Goal: Obtain resource: Obtain resource

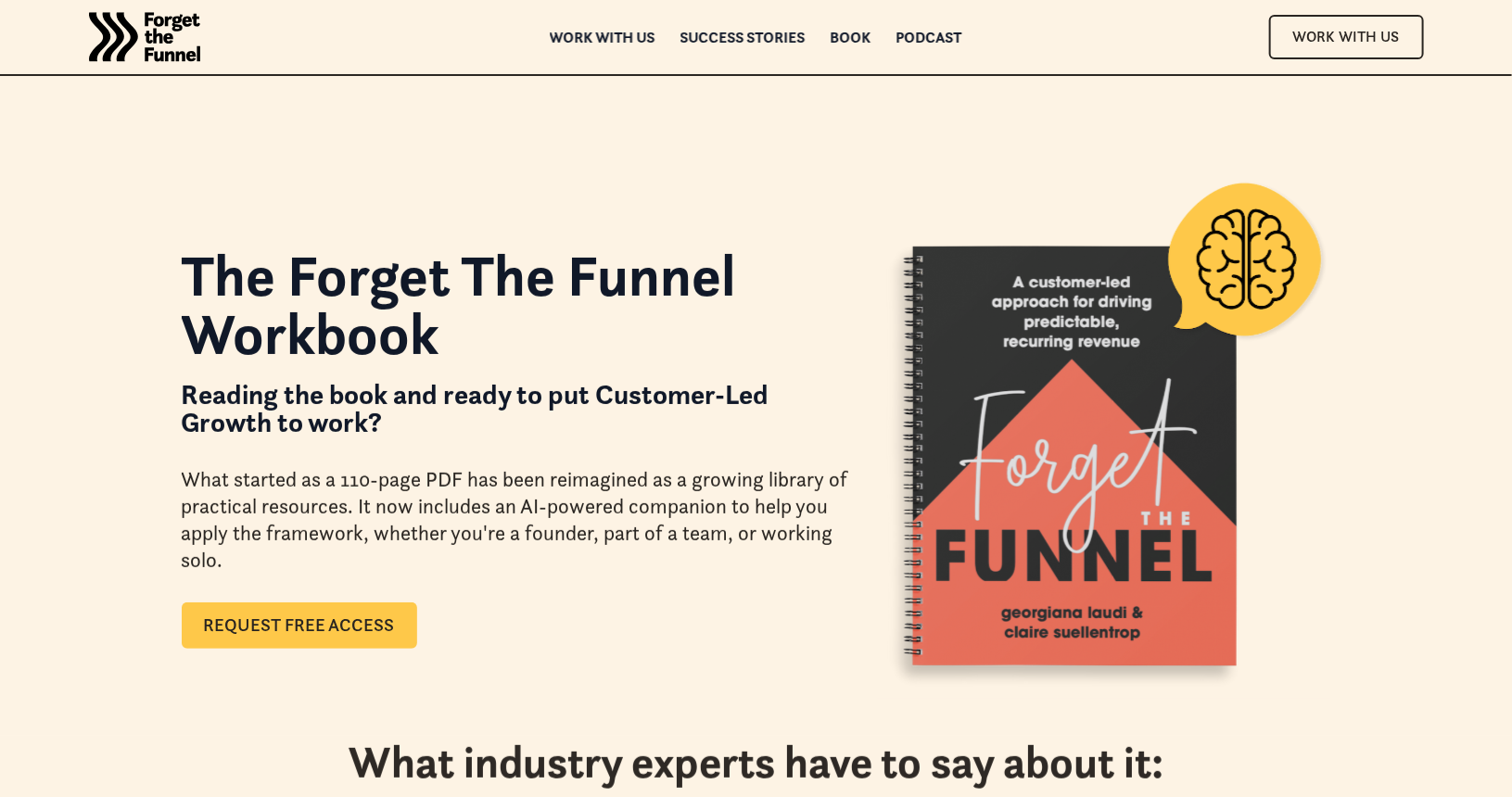
click at [350, 617] on link "Request Free Access" at bounding box center [299, 626] width 235 height 47
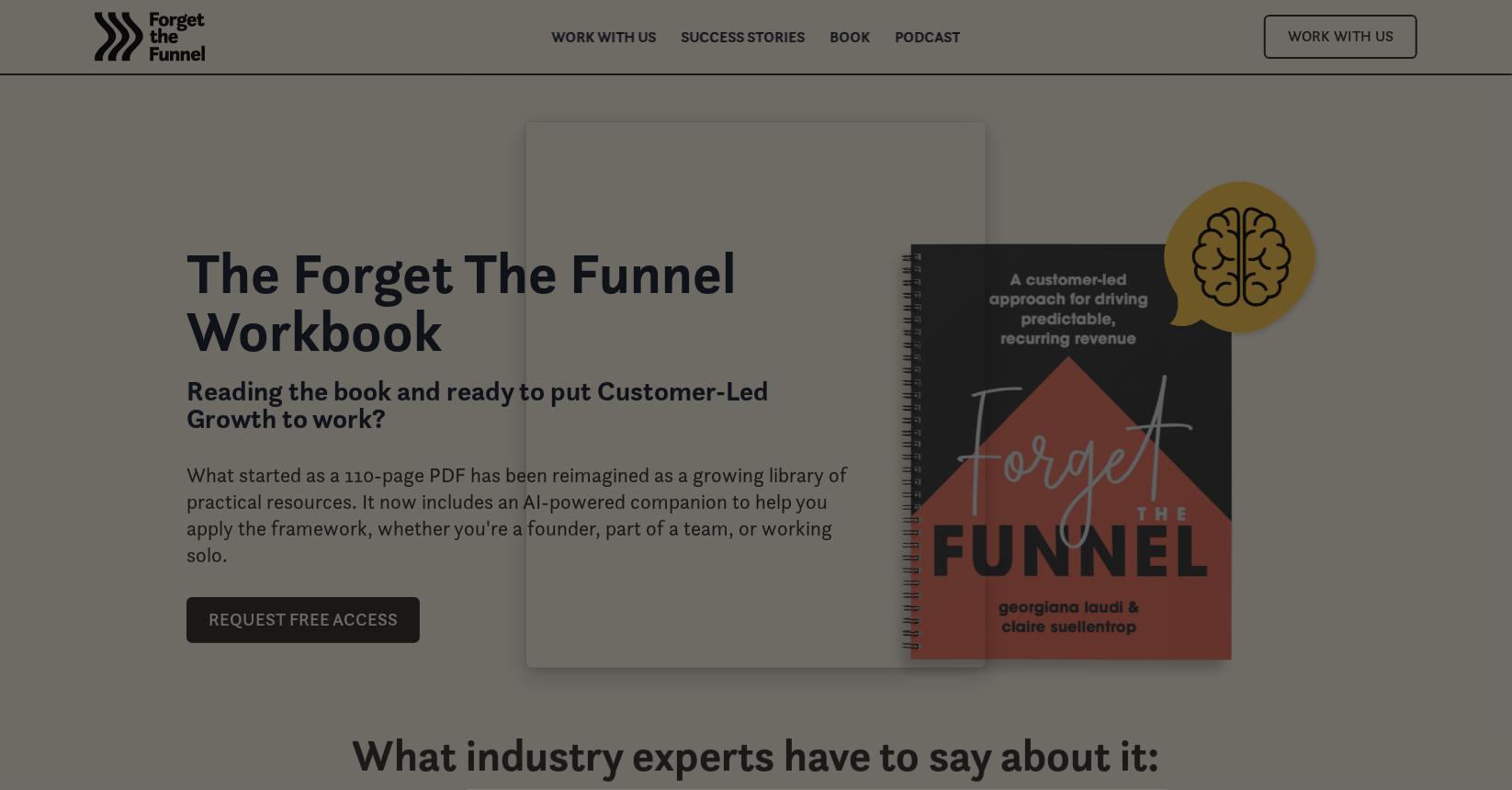
click at [412, 434] on div at bounding box center [756, 395] width 1512 height 790
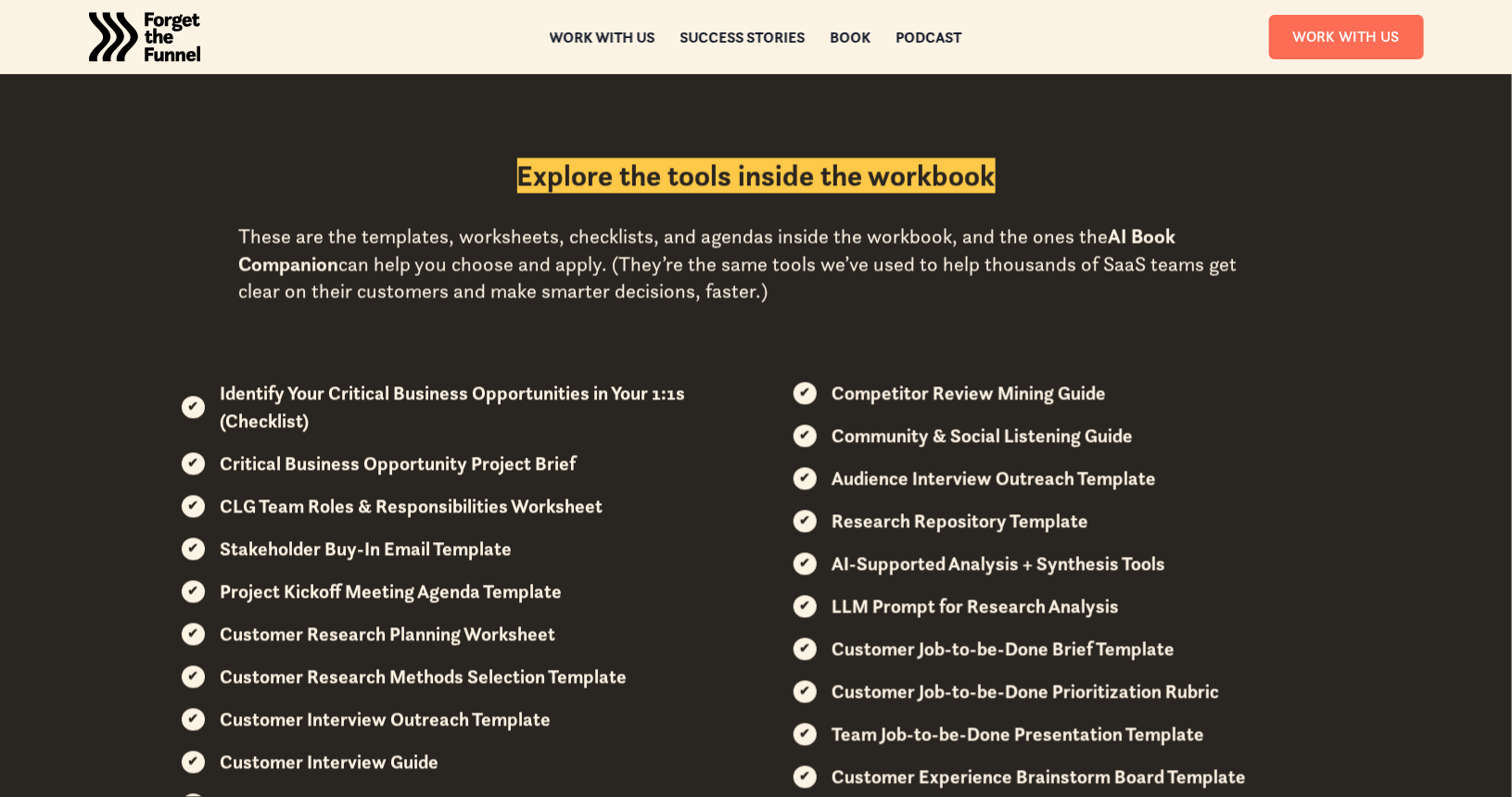
scroll to position [1823, 0]
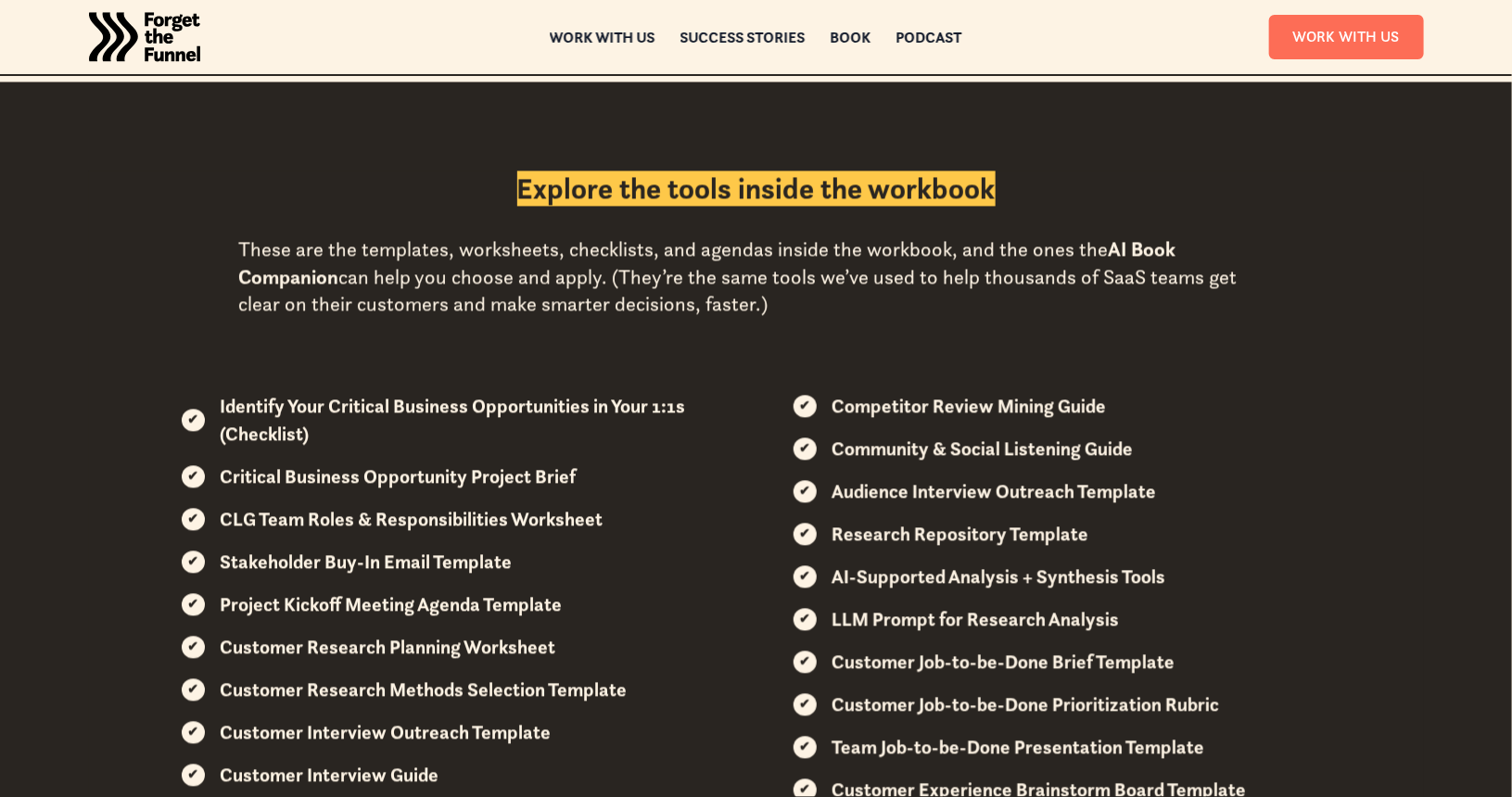
click at [676, 309] on div "These are the templates, worksheets, checklists, and agendas inside the workboo…" at bounding box center [756, 276] width 1035 height 83
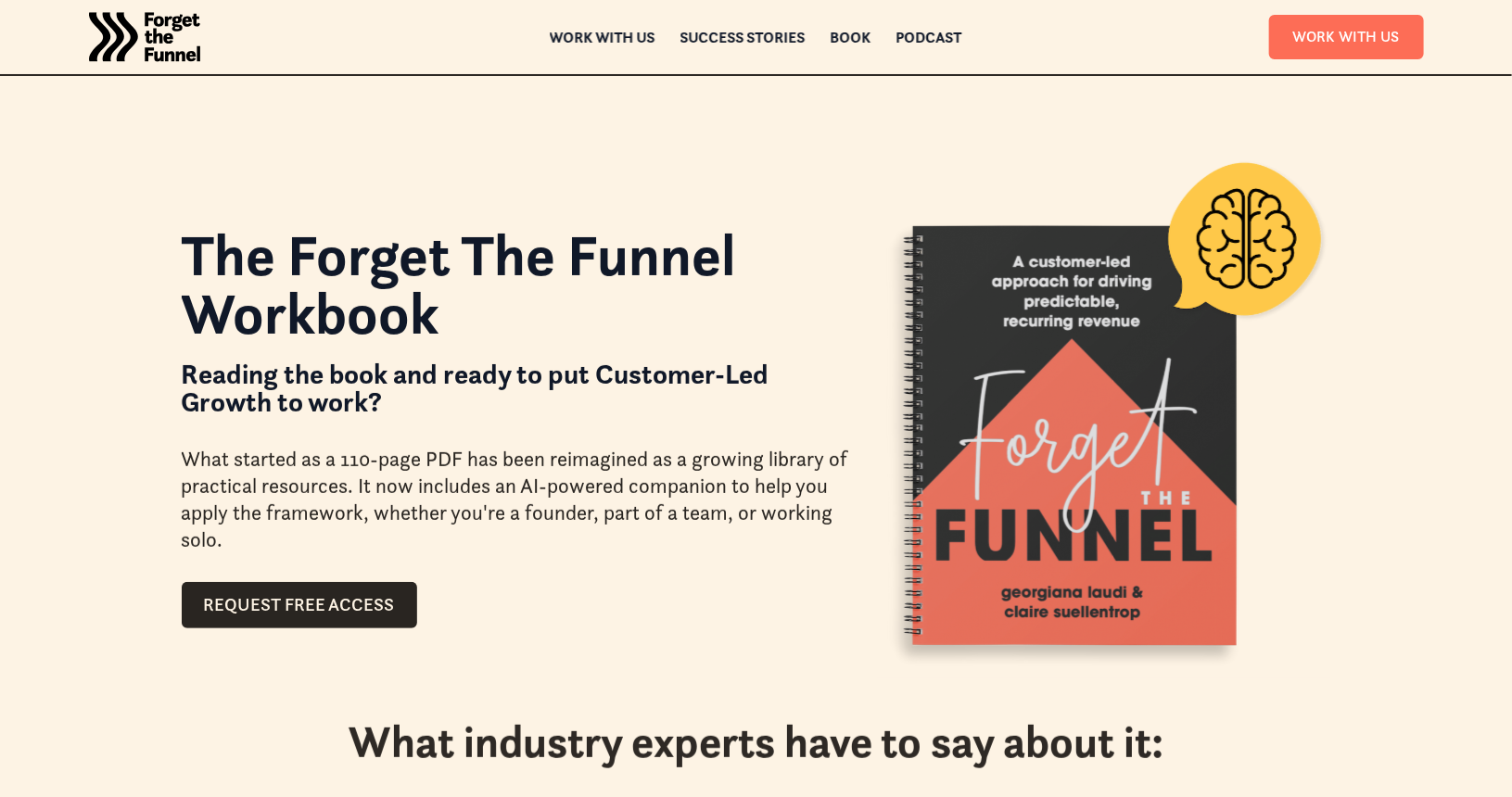
scroll to position [0, 0]
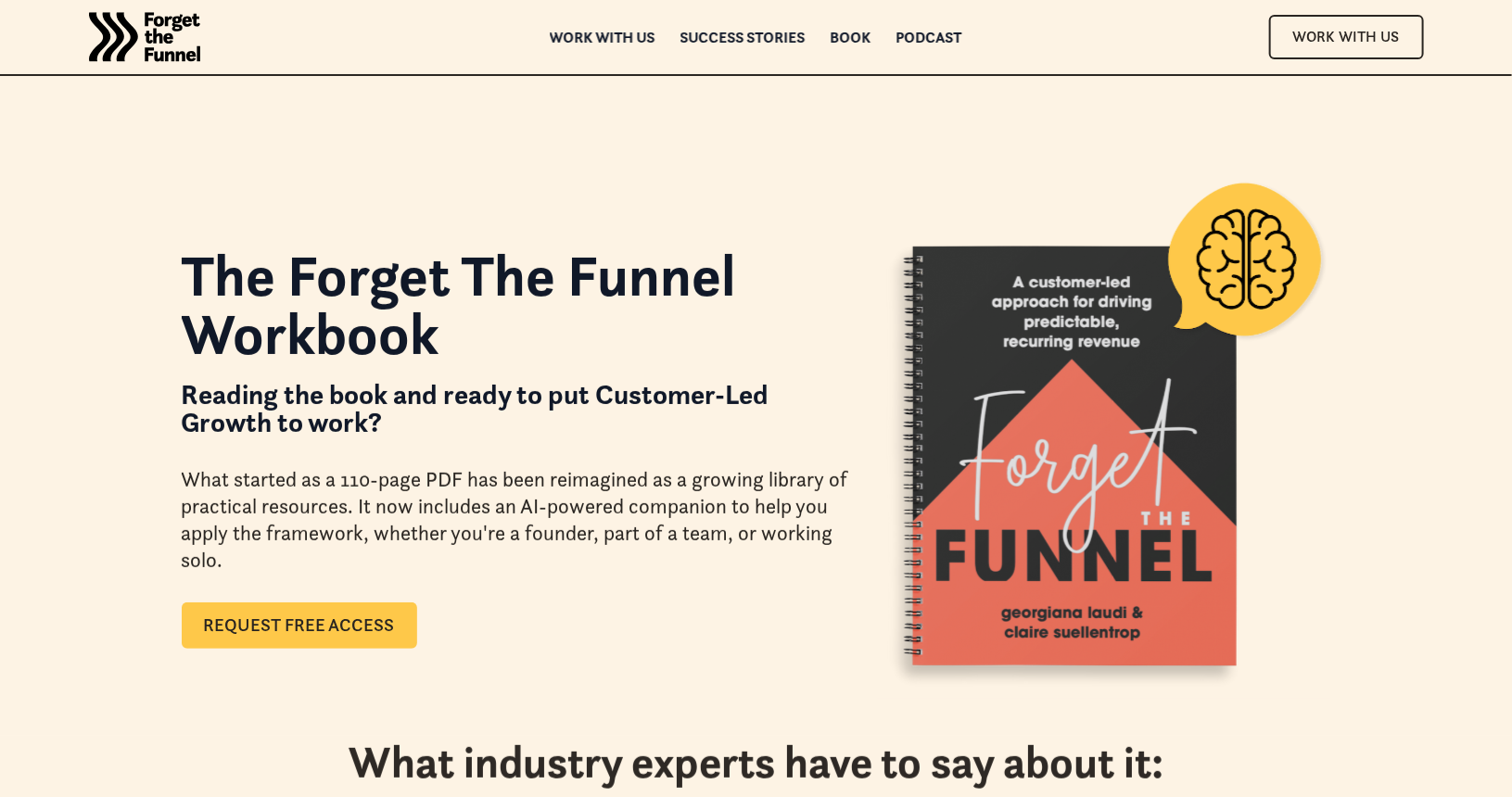
click at [321, 603] on link "Request Free Access" at bounding box center [299, 626] width 235 height 47
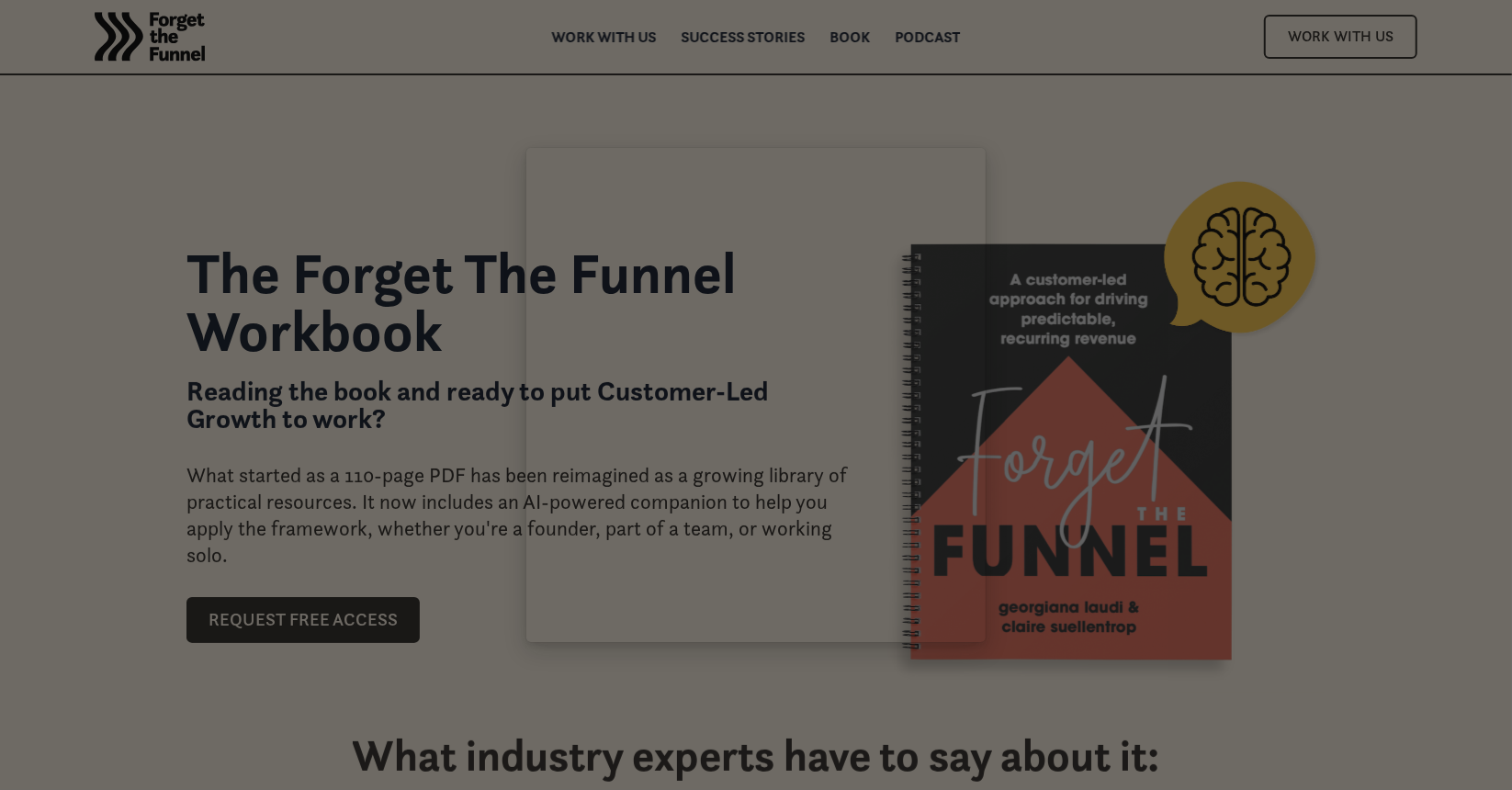
click at [420, 504] on div at bounding box center [756, 395] width 1512 height 790
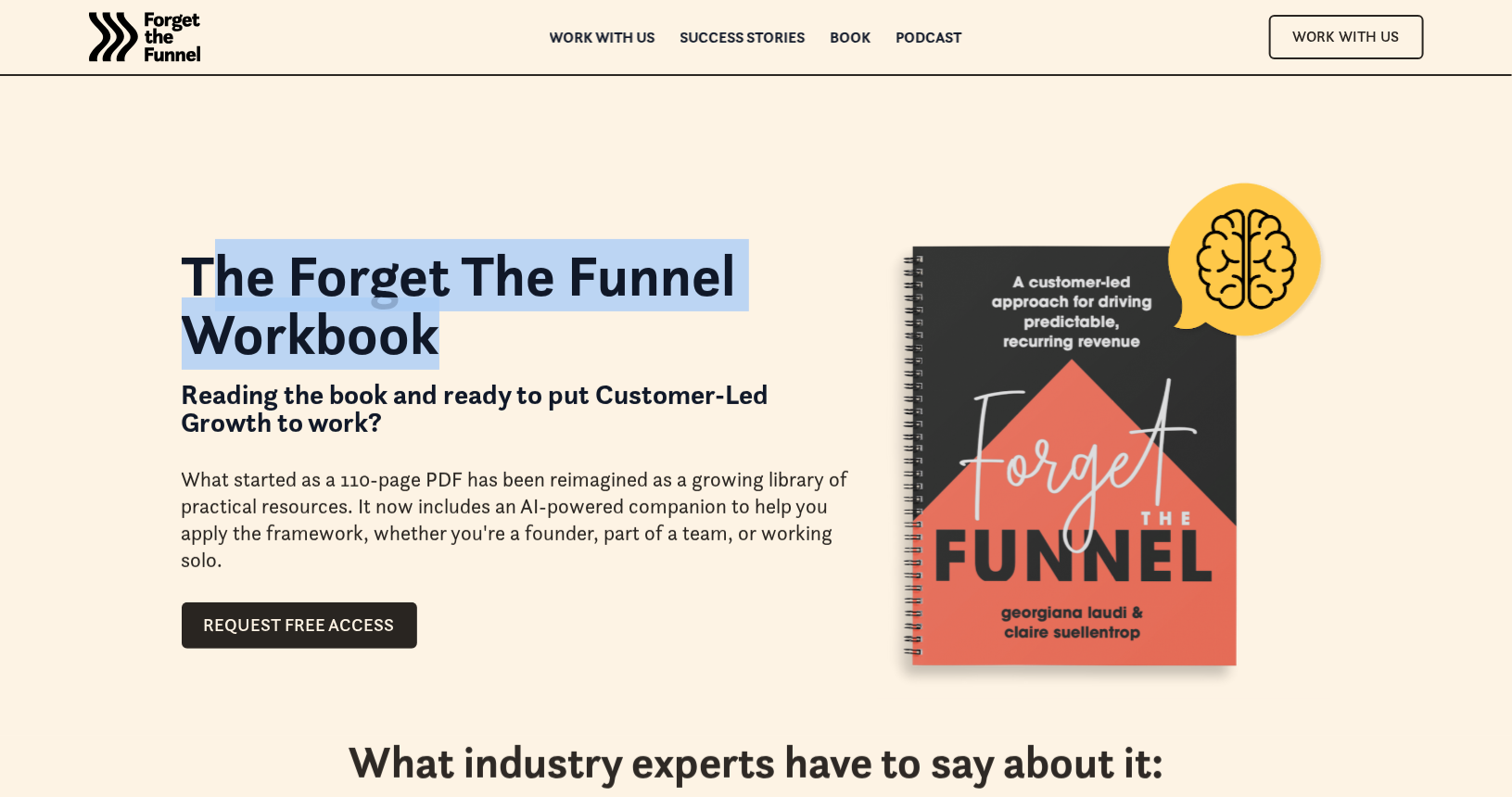
drag, startPoint x: 199, startPoint y: 272, endPoint x: 502, endPoint y: 326, distance: 307.8
click at [502, 326] on h1 "The Forget The Funnel Workbook" at bounding box center [515, 305] width 667 height 116
drag, startPoint x: 486, startPoint y: 334, endPoint x: 190, endPoint y: 262, distance: 304.6
click at [190, 262] on h1 "The Forget The Funnel Workbook" at bounding box center [515, 305] width 667 height 116
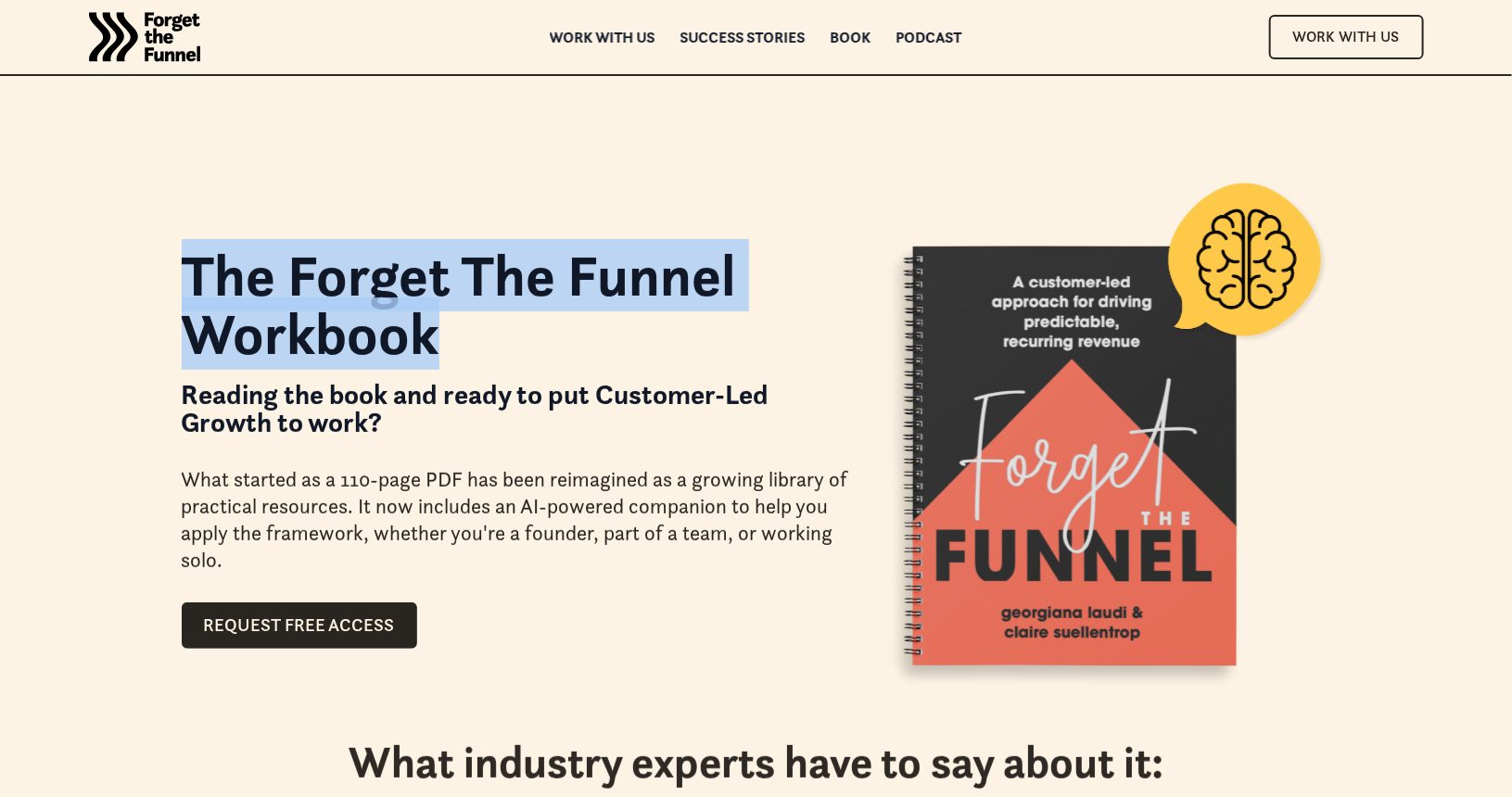
copy h1 "The Forget The Funnel Workbook"
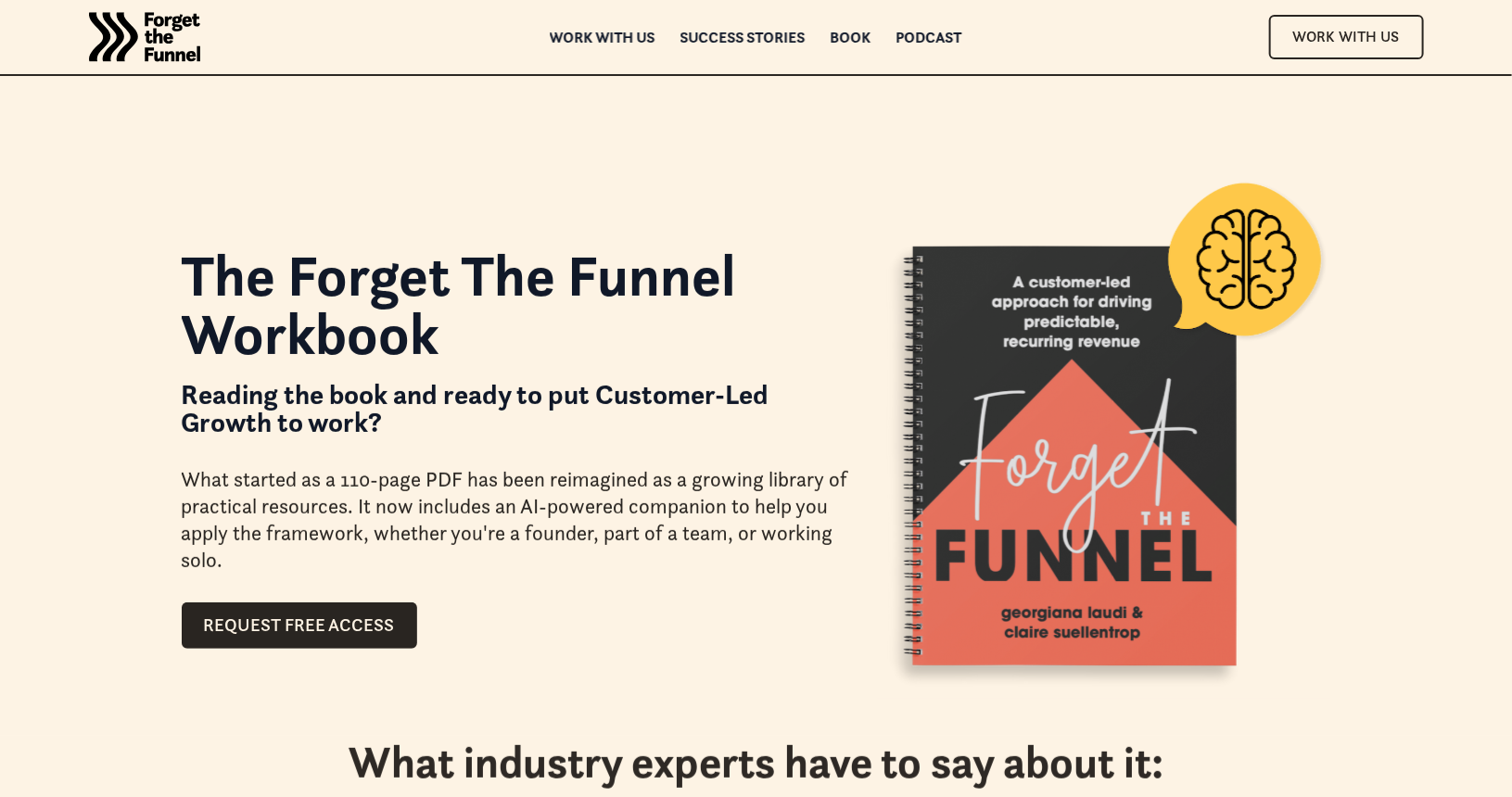
click at [556, 399] on strong "Reading the book and ready to put Customer-Led Growth to work?" at bounding box center [475, 408] width 588 height 62
click at [592, 333] on h1 "The Forget The Funnel Workbook" at bounding box center [515, 305] width 667 height 116
click at [945, 38] on div "Podcast" at bounding box center [929, 37] width 66 height 13
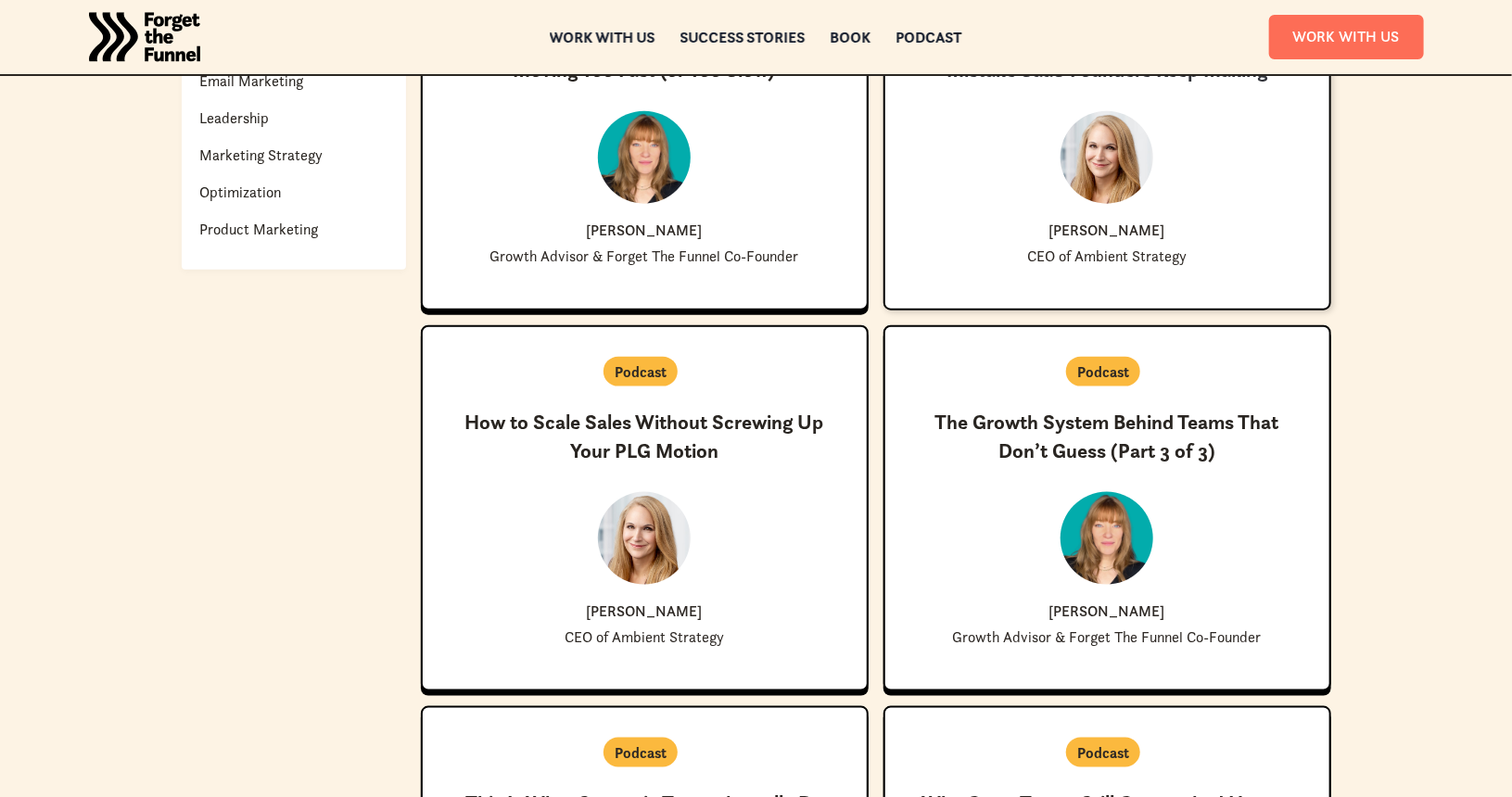
scroll to position [940, 0]
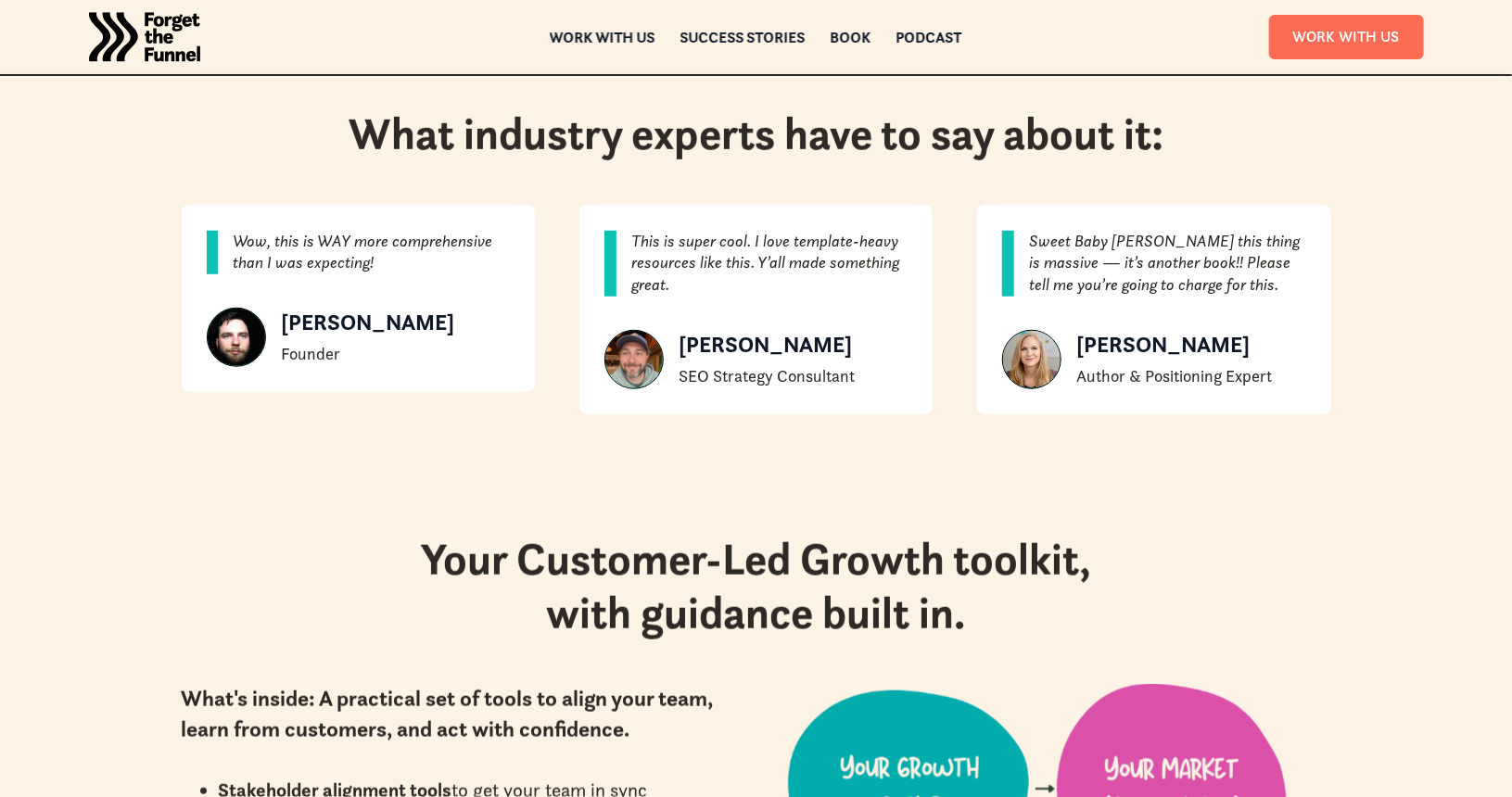
scroll to position [629, 0]
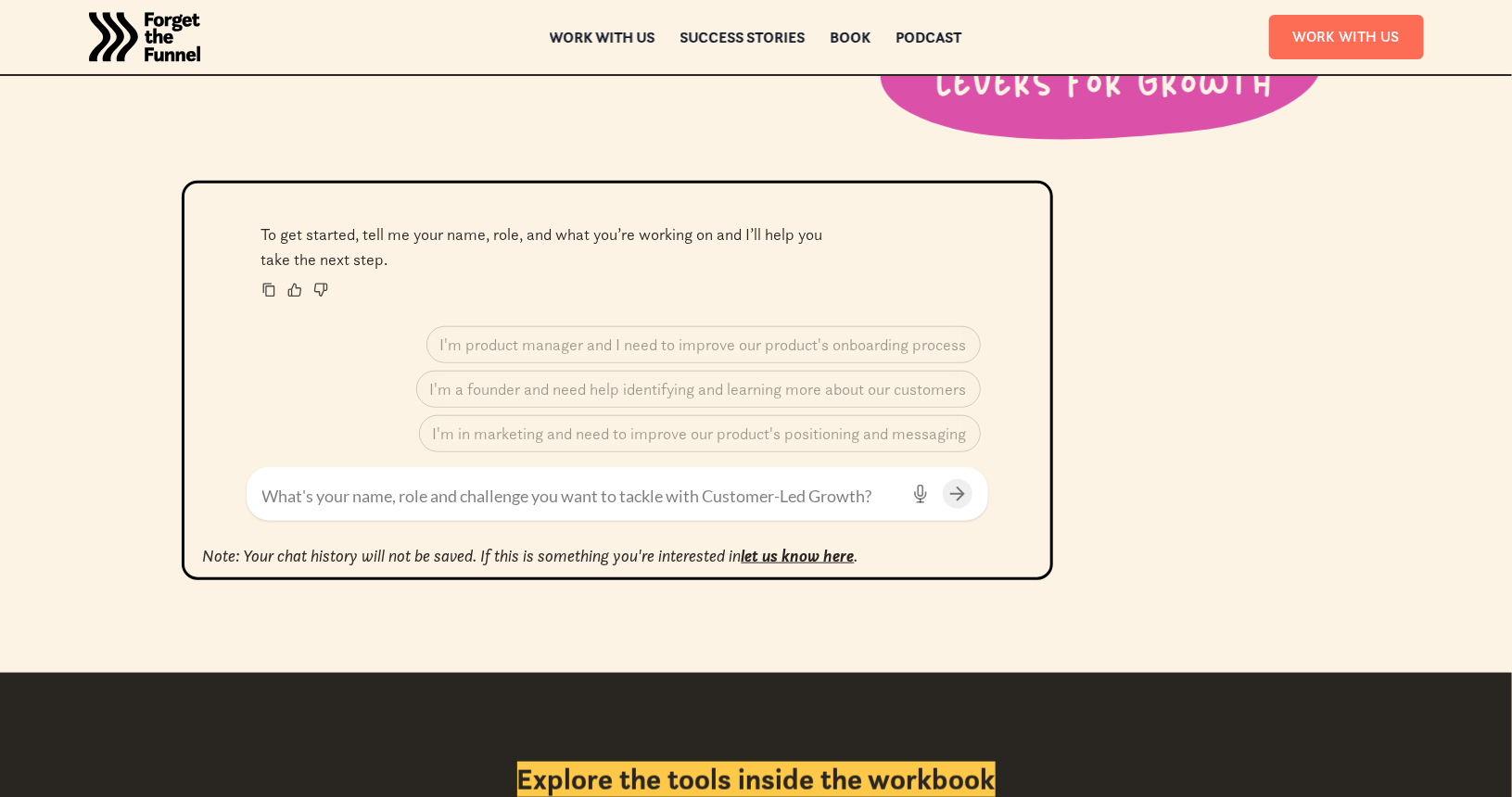
scroll to position [725, 0]
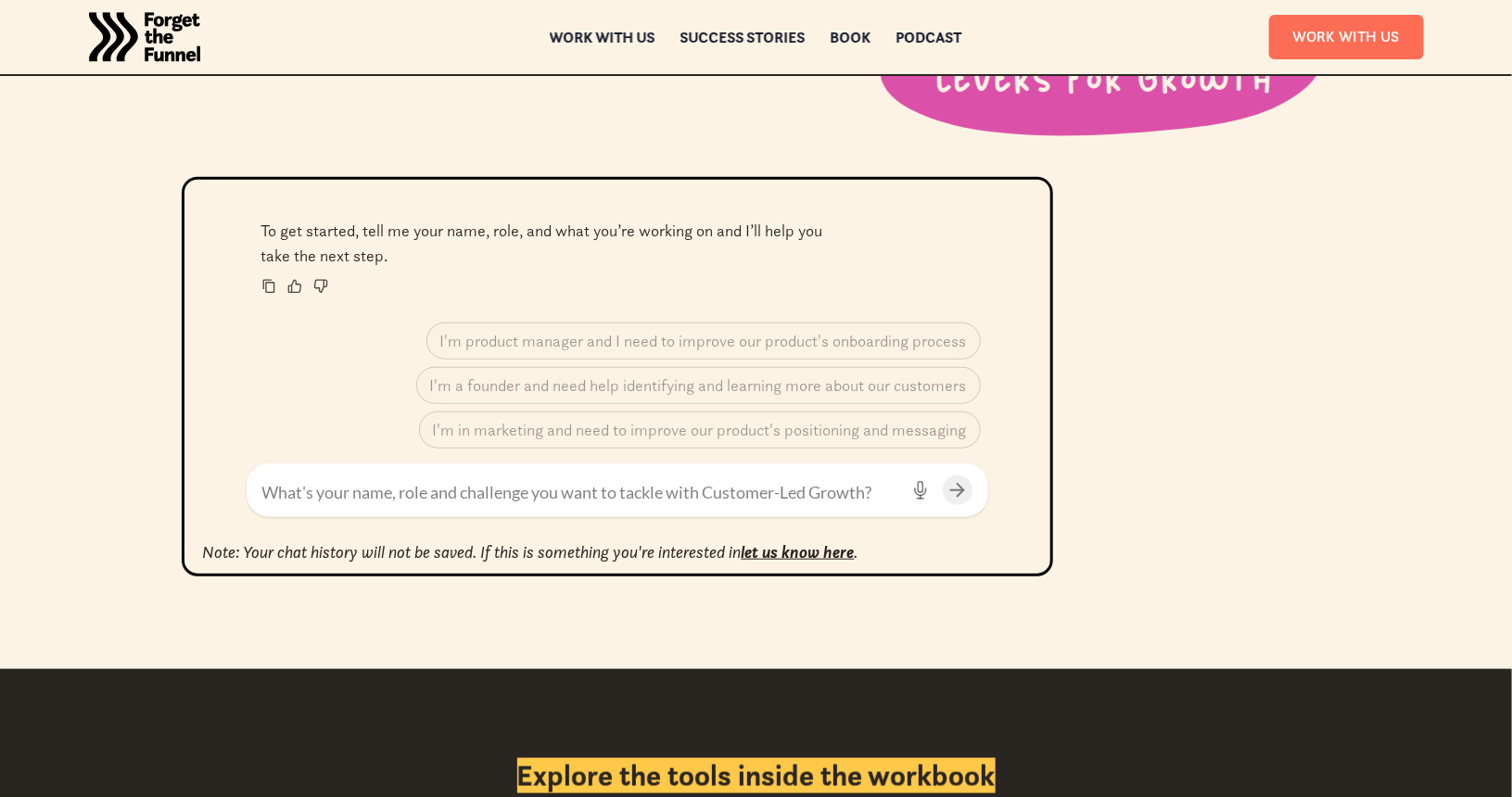
click at [1239, 323] on div "To get started, tell me your name, role, and what you’re working on and I’ll he…" at bounding box center [756, 422] width 1335 height 491
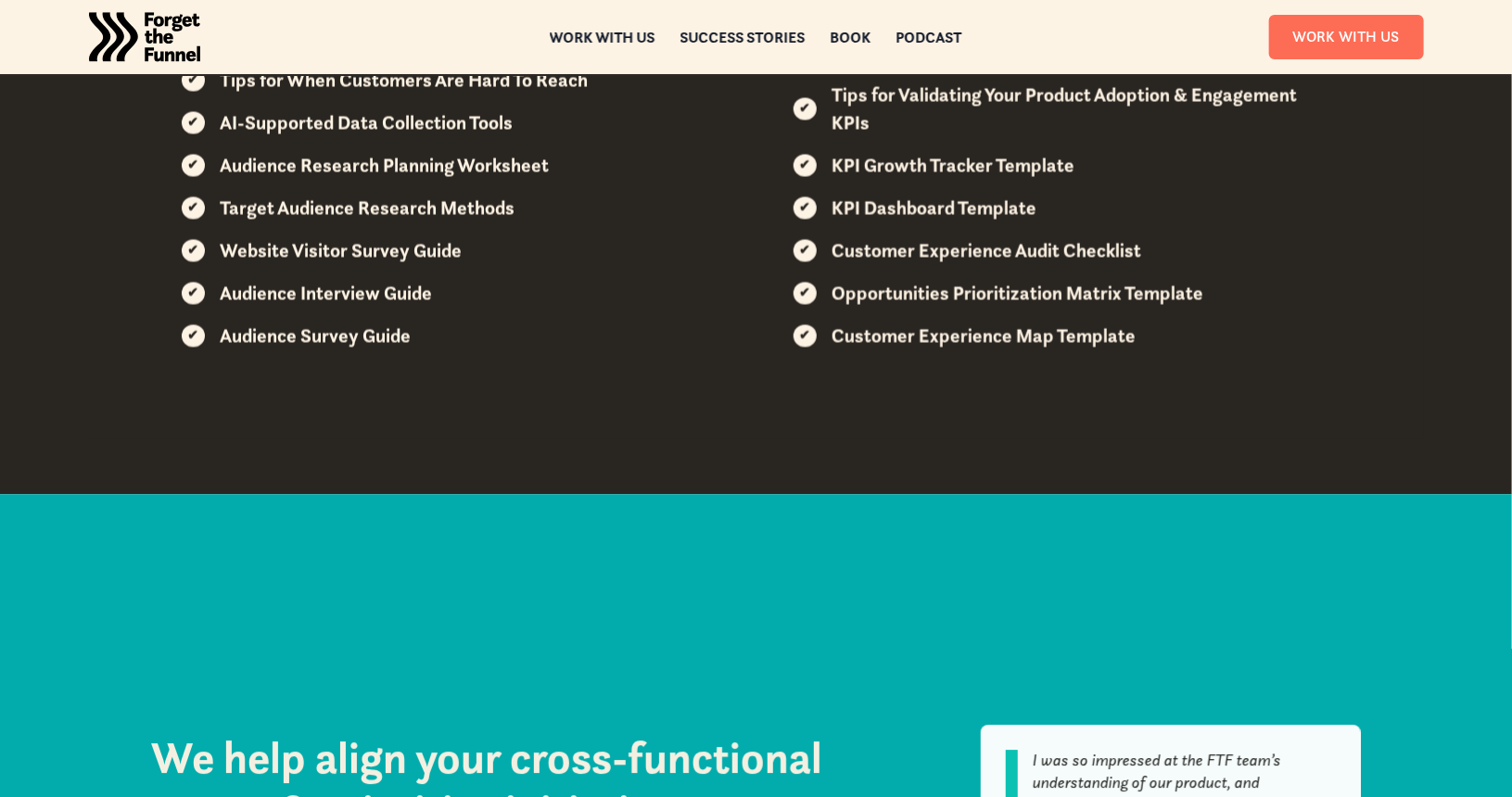
scroll to position [2495, 0]
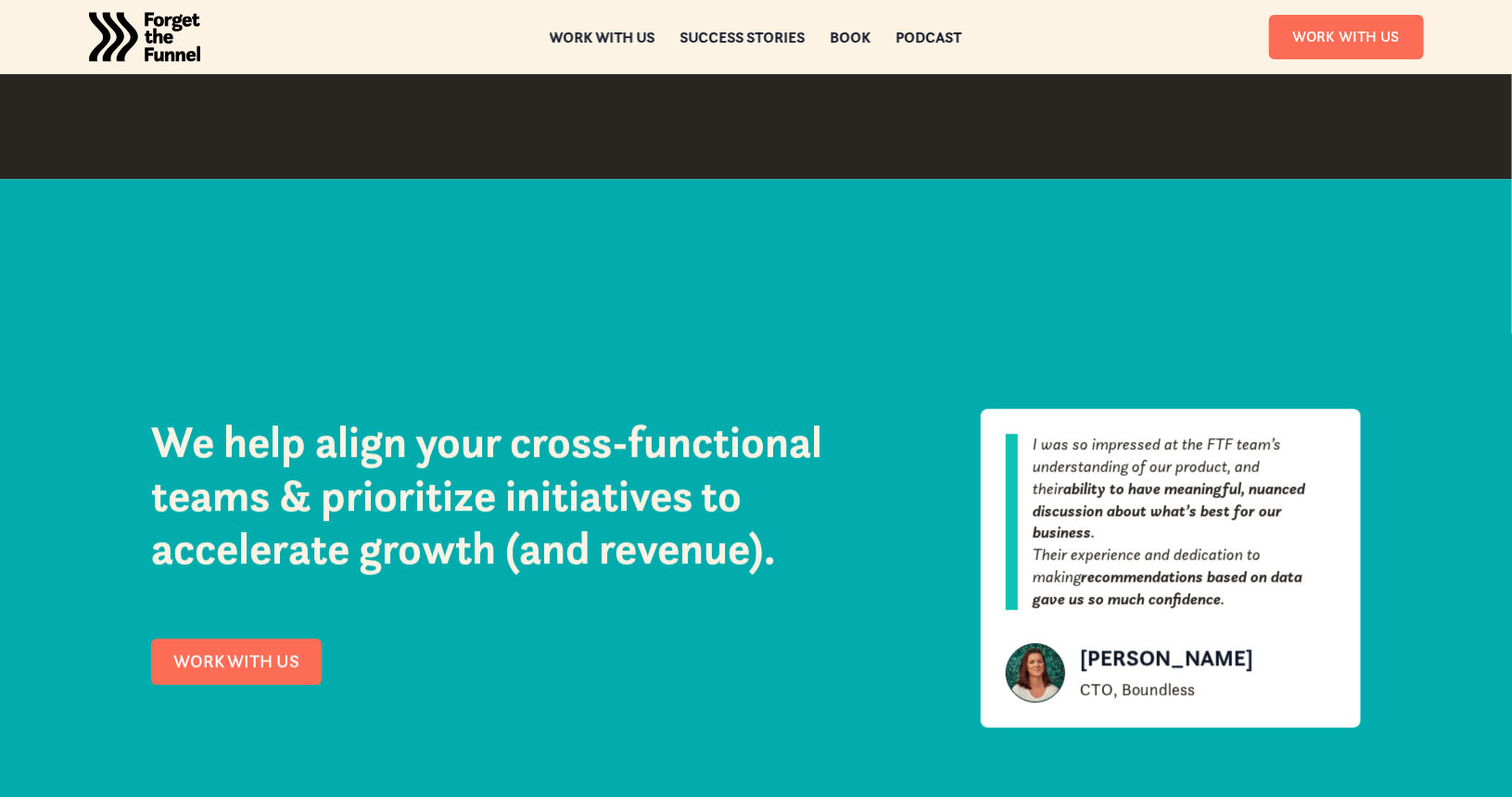
click at [795, 380] on div "We help align your cross-functional teams & prioritize initiatives to accelerat…" at bounding box center [531, 549] width 760 height 356
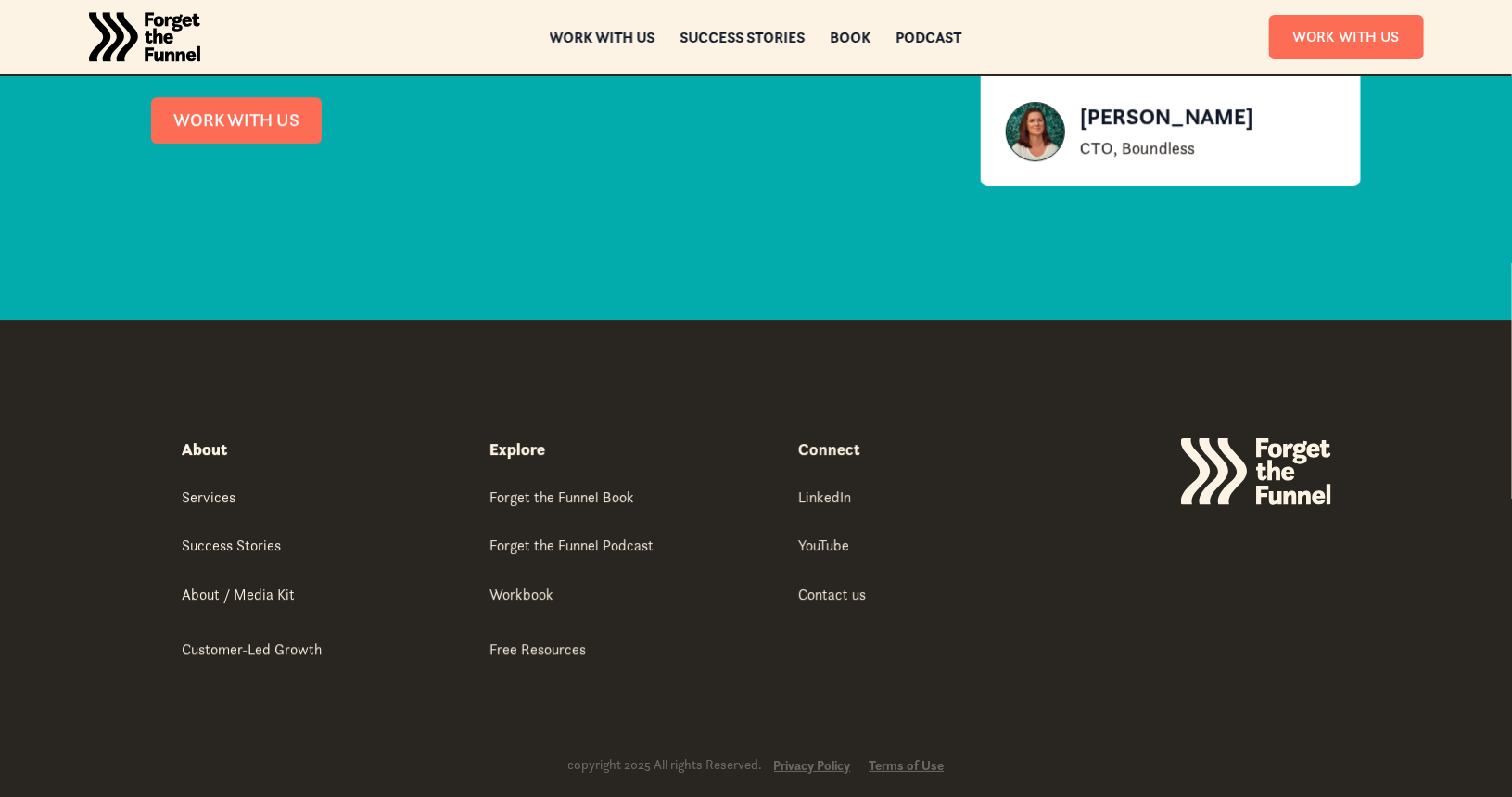
scroll to position [3036, 0]
click at [817, 256] on div "We help align your cross-functional teams & prioritize initiatives to accelerat…" at bounding box center [756, 8] width 1512 height 504
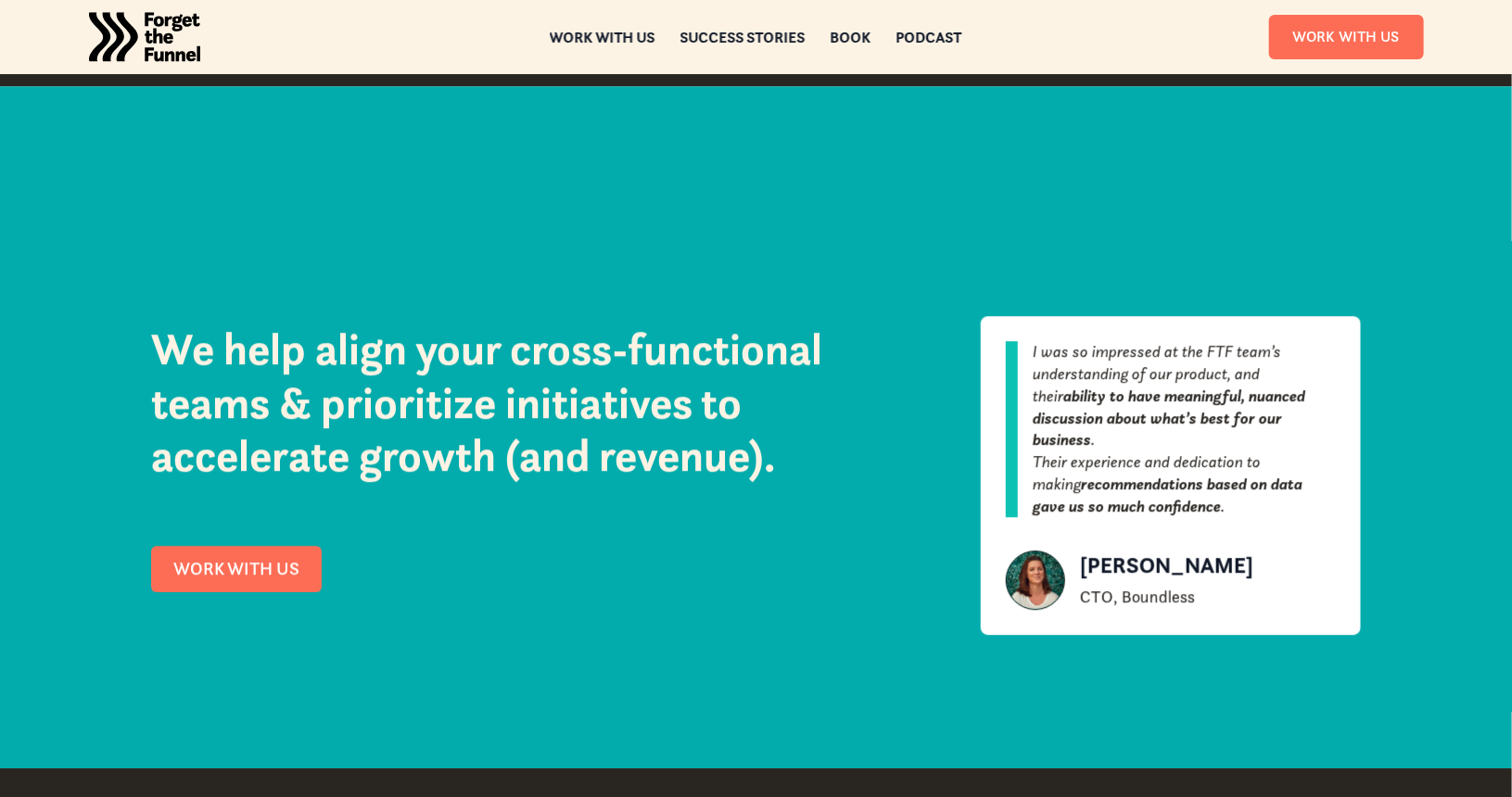
scroll to position [2572, 0]
